Goal: Obtain resource: Download file/media

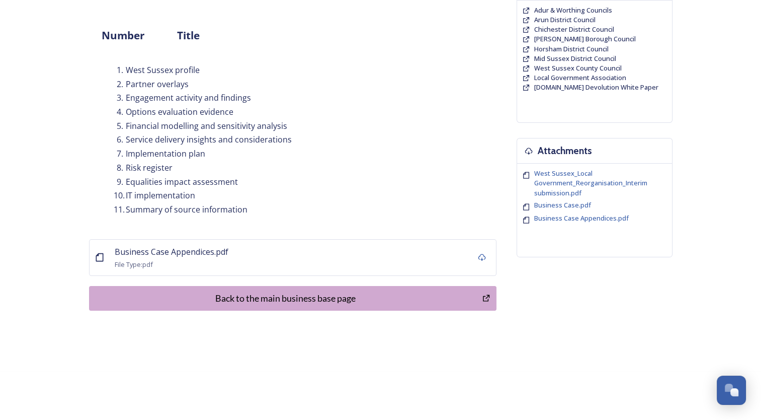
scroll to position [108, 0]
click at [481, 258] on icon at bounding box center [482, 257] width 8 height 8
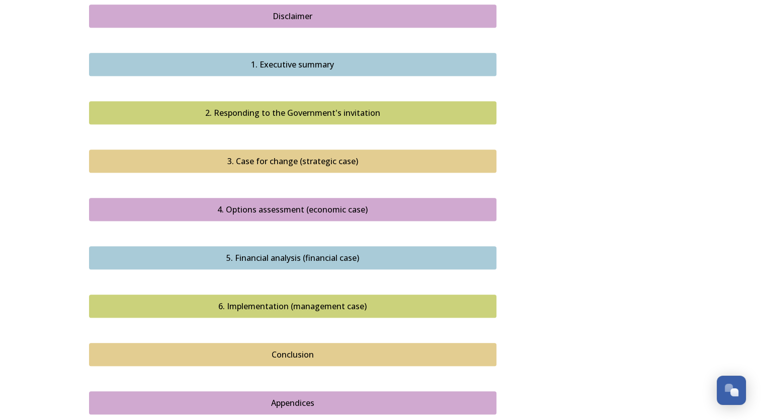
scroll to position [1095, 0]
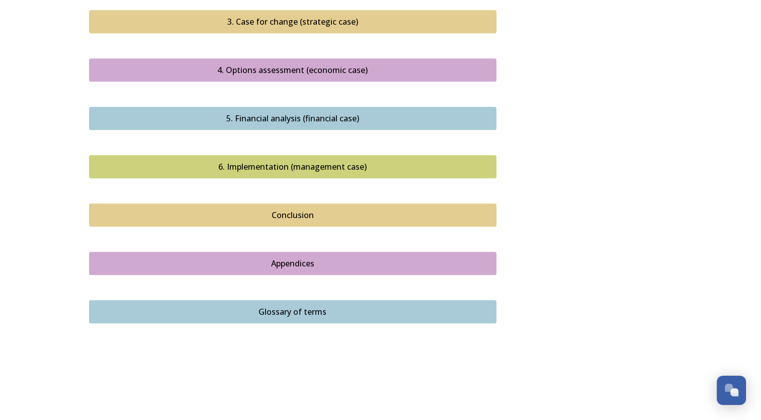
click at [307, 257] on div "Appendices" at bounding box center [293, 263] width 396 height 12
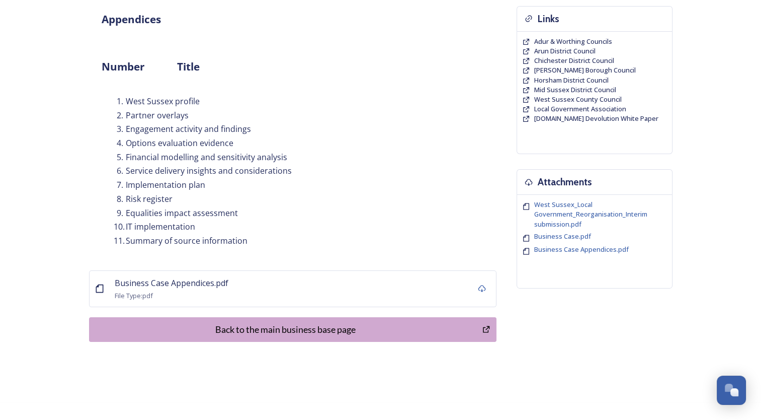
scroll to position [108, 0]
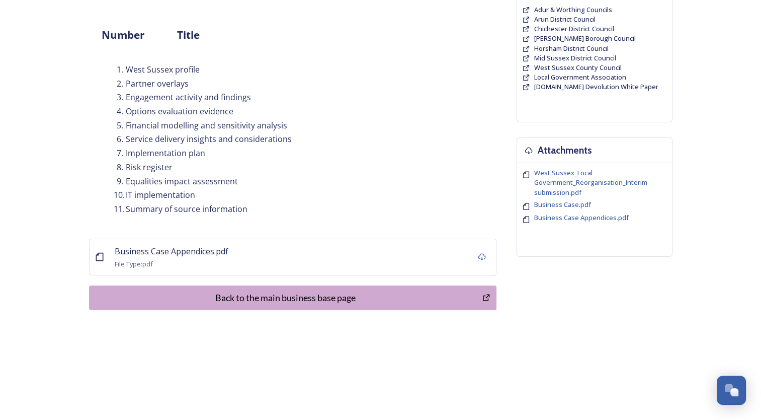
click at [227, 294] on div "Back to the main business base page" at bounding box center [286, 298] width 383 height 14
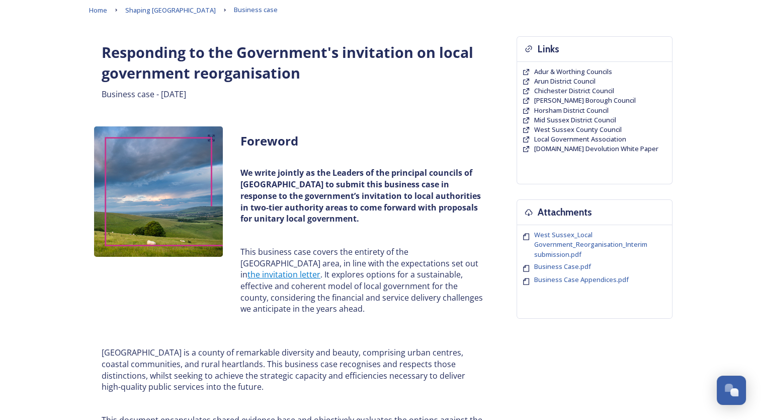
scroll to position [101, 0]
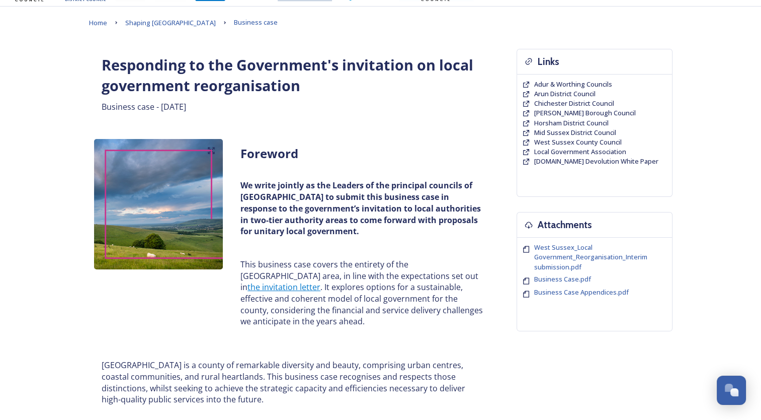
scroll to position [50, 0]
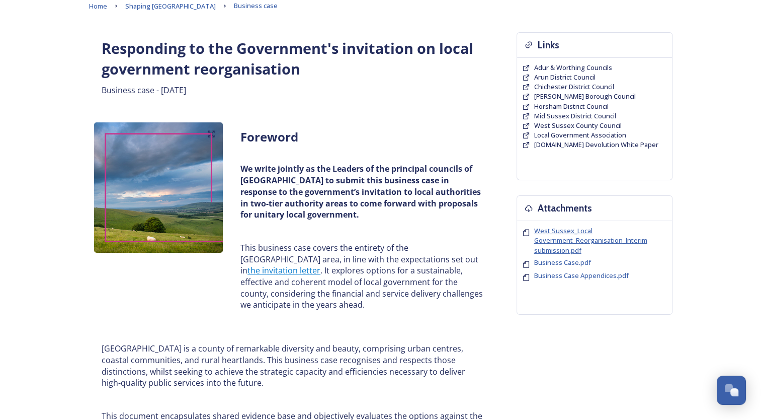
click at [561, 236] on span "West Sussex_Local Government_Reorganisation_Interim submission.pdf" at bounding box center [590, 240] width 113 height 28
click at [578, 265] on span "Business Case.pdf" at bounding box center [562, 262] width 57 height 9
click at [575, 266] on span "Business Case.pdf" at bounding box center [562, 262] width 57 height 9
